Goal: Task Accomplishment & Management: Use online tool/utility

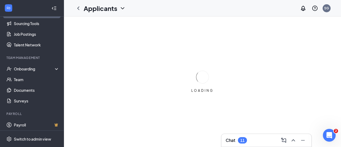
scroll to position [72, 0]
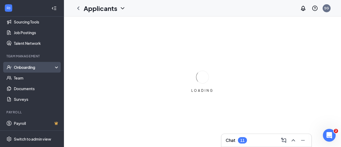
click at [22, 68] on div "Onboarding" at bounding box center [34, 67] width 41 height 5
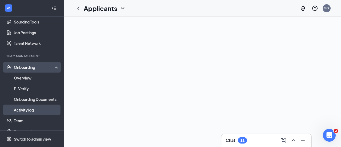
click at [27, 109] on link "Activity log" at bounding box center [37, 110] width 46 height 11
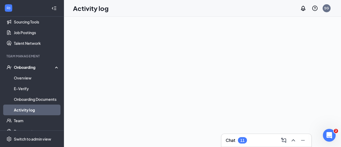
click at [29, 66] on div "Onboarding" at bounding box center [34, 67] width 41 height 5
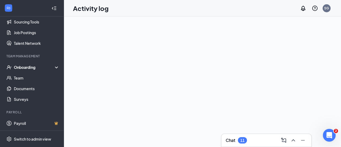
click at [52, 66] on div "Onboarding" at bounding box center [32, 67] width 64 height 11
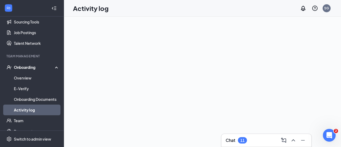
click at [27, 109] on link "Activity log" at bounding box center [37, 110] width 46 height 11
click at [21, 81] on link "Overview" at bounding box center [37, 78] width 46 height 11
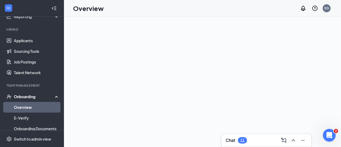
scroll to position [42, 0]
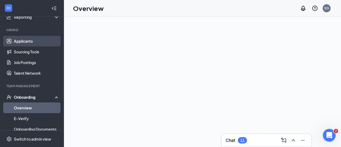
click at [33, 41] on link "Applicants" at bounding box center [37, 41] width 46 height 11
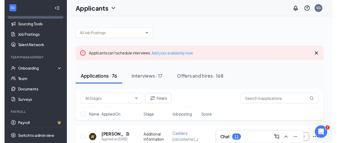
scroll to position [72, 0]
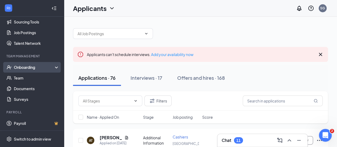
click at [33, 66] on div "Onboarding" at bounding box center [34, 67] width 41 height 5
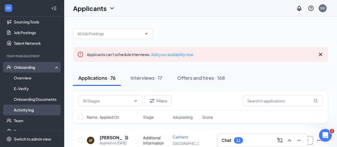
click at [29, 108] on link "Activity log" at bounding box center [37, 110] width 46 height 11
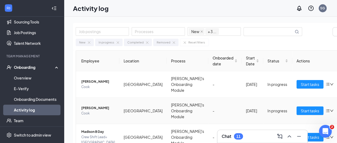
click at [326, 110] on icon "bars" at bounding box center [328, 111] width 4 height 4
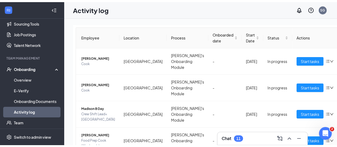
scroll to position [26, 0]
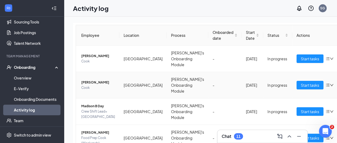
click at [326, 84] on icon "bars" at bounding box center [328, 85] width 4 height 4
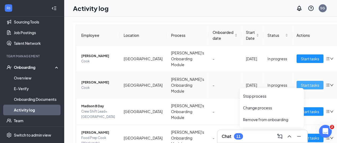
click at [301, 83] on span "Start tasks" at bounding box center [310, 85] width 18 height 6
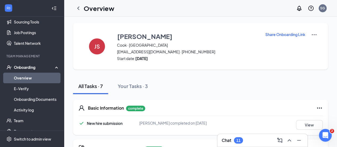
click at [292, 34] on p "Share Onboarding Link" at bounding box center [286, 34] width 40 height 5
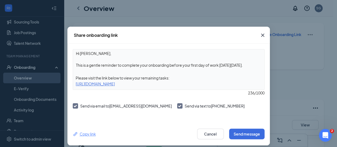
click at [83, 133] on div "Copy link" at bounding box center [84, 134] width 23 height 6
click at [261, 35] on icon "Cross" at bounding box center [262, 35] width 3 height 3
